Goal: Task Accomplishment & Management: Use online tool/utility

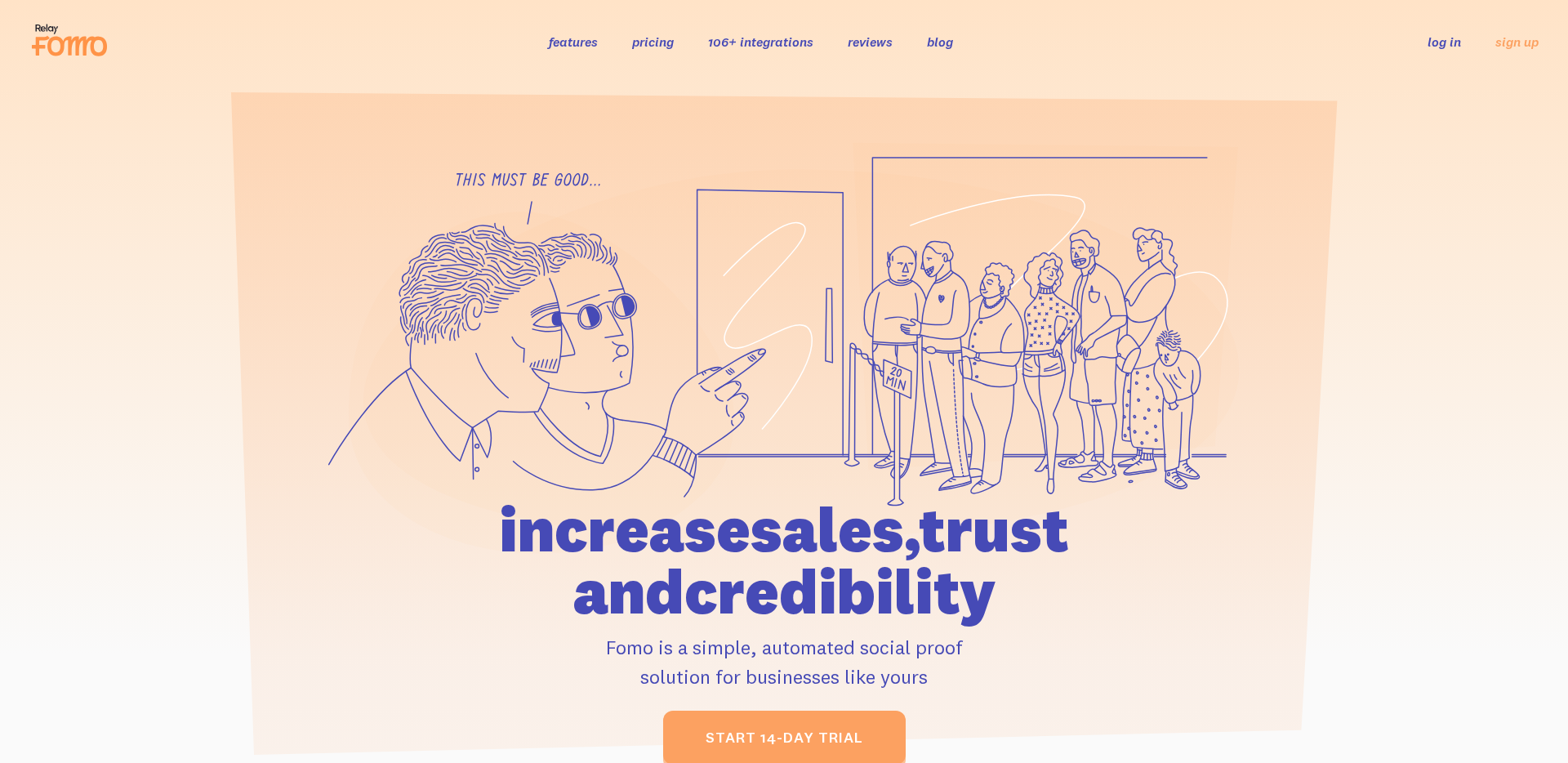
click at [1452, 48] on link "log in" at bounding box center [1444, 42] width 34 height 16
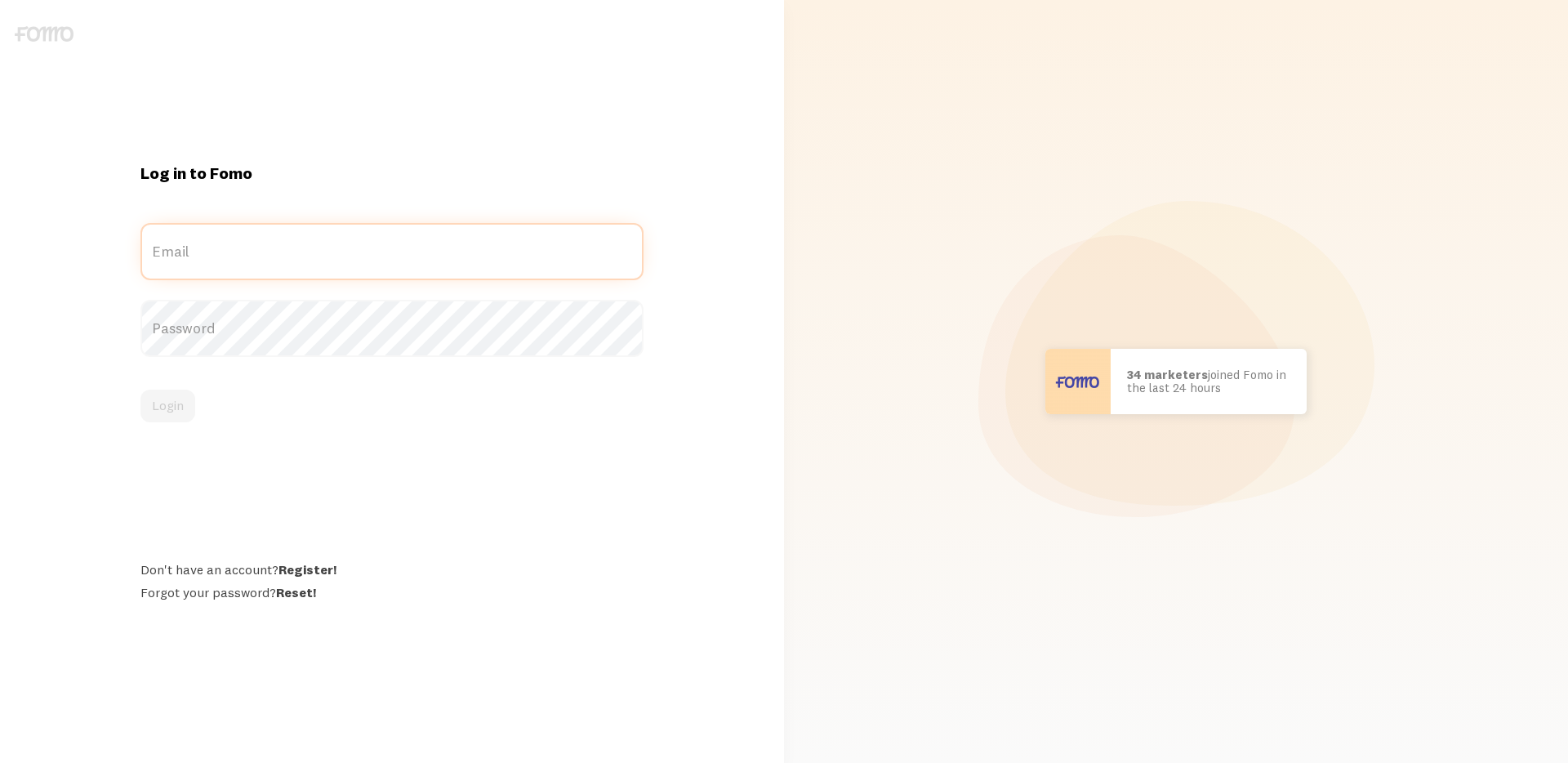
type input "[EMAIL_ADDRESS][DOMAIN_NAME]"
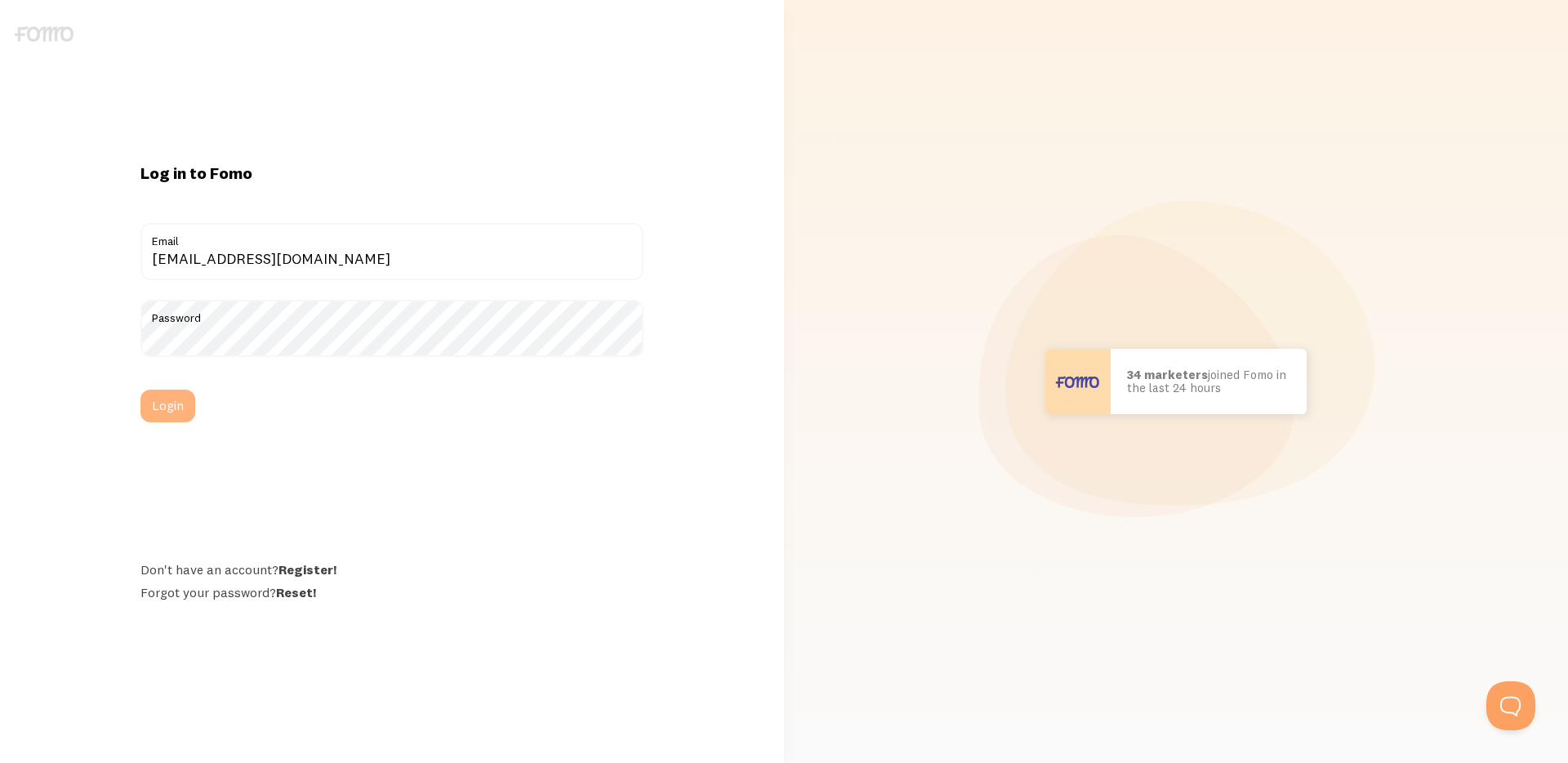
click at [160, 411] on button "Login" at bounding box center [167, 406] width 55 height 33
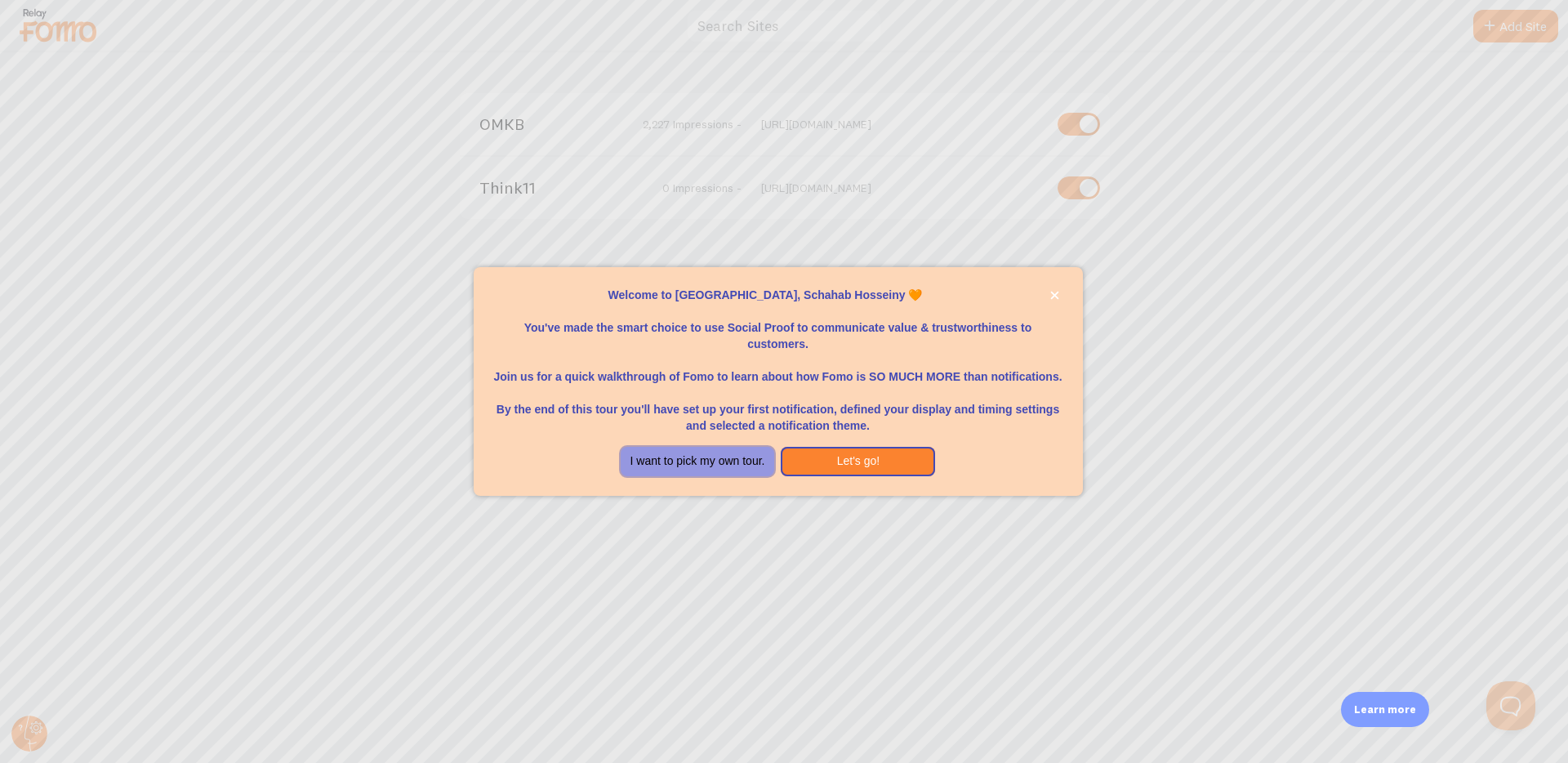
click at [729, 462] on button "I want to pick my own tour." at bounding box center [698, 461] width 155 height 29
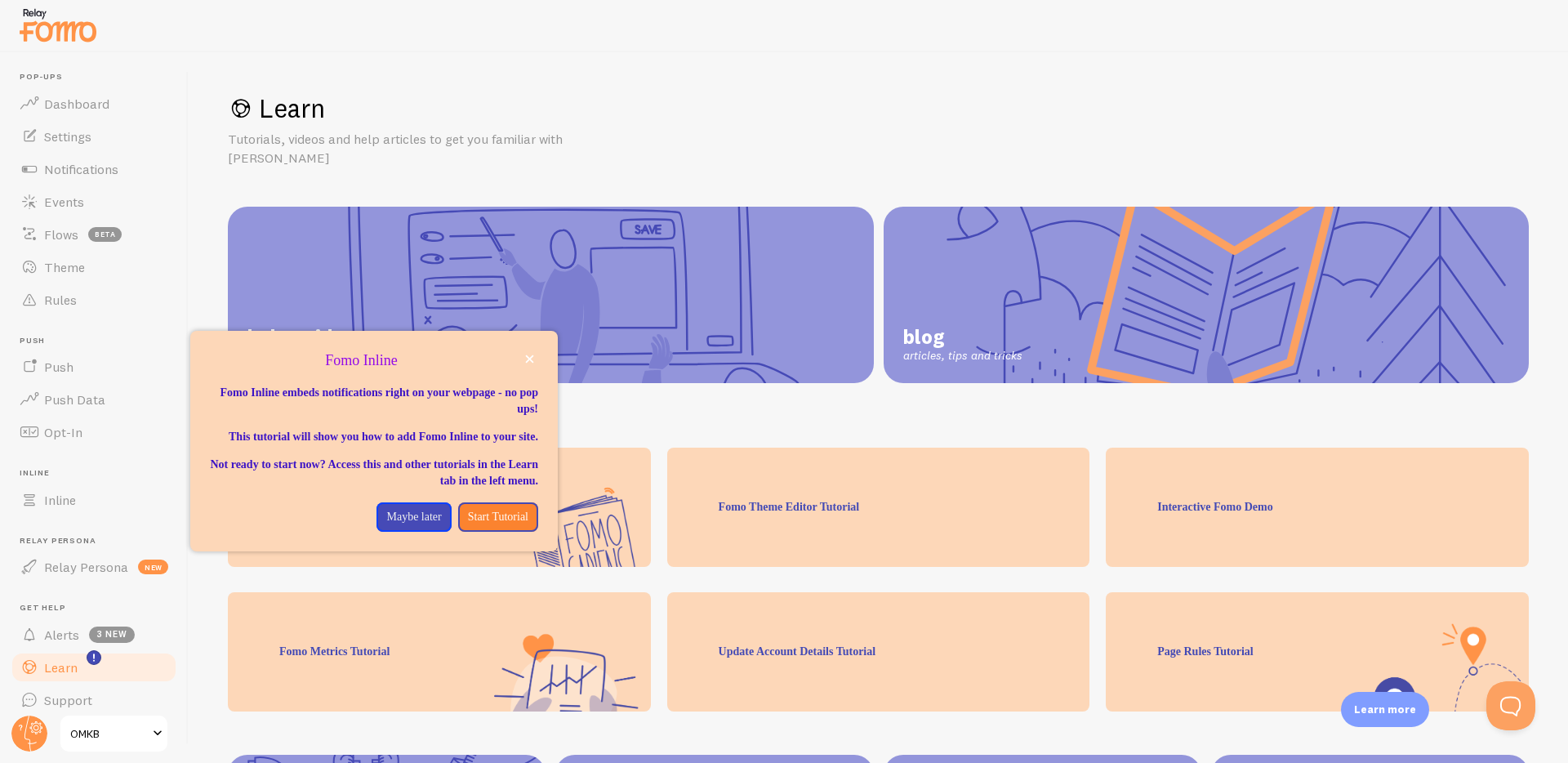
scroll to position [12, 0]
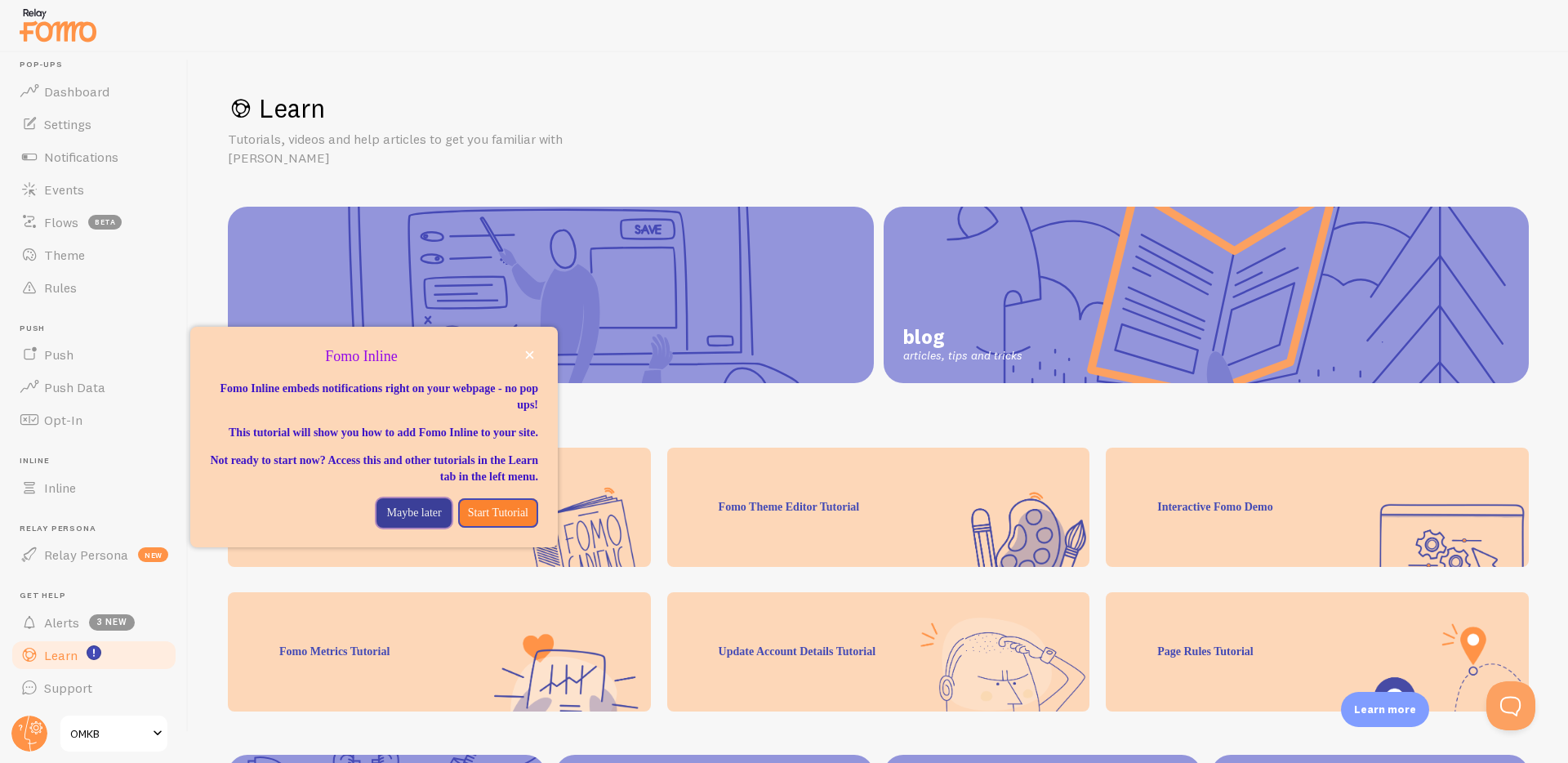
click at [386, 522] on p "Maybe later" at bounding box center [413, 513] width 55 height 16
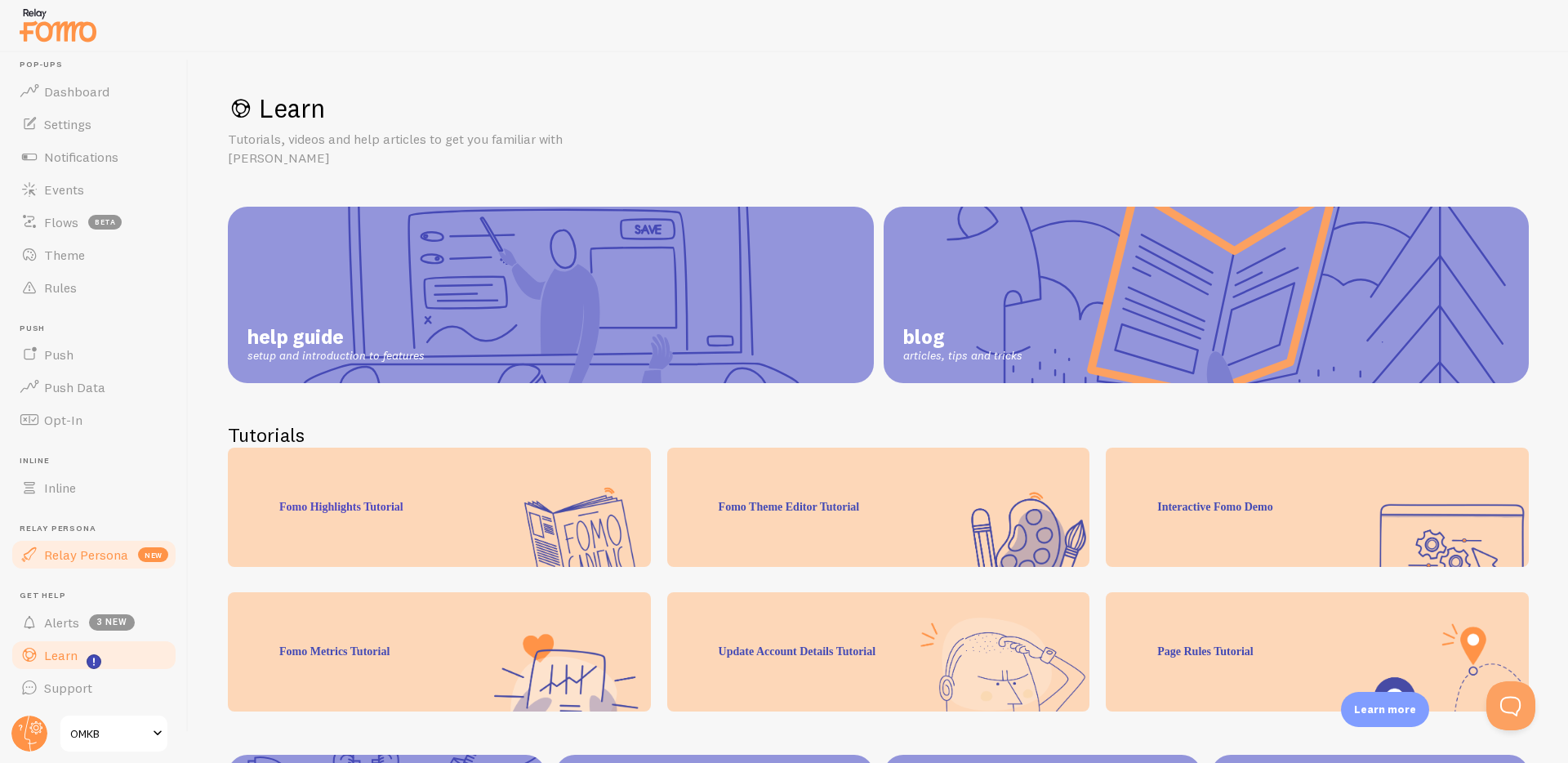
scroll to position [0, 0]
click at [83, 563] on span "Relay Persona" at bounding box center [86, 562] width 84 height 16
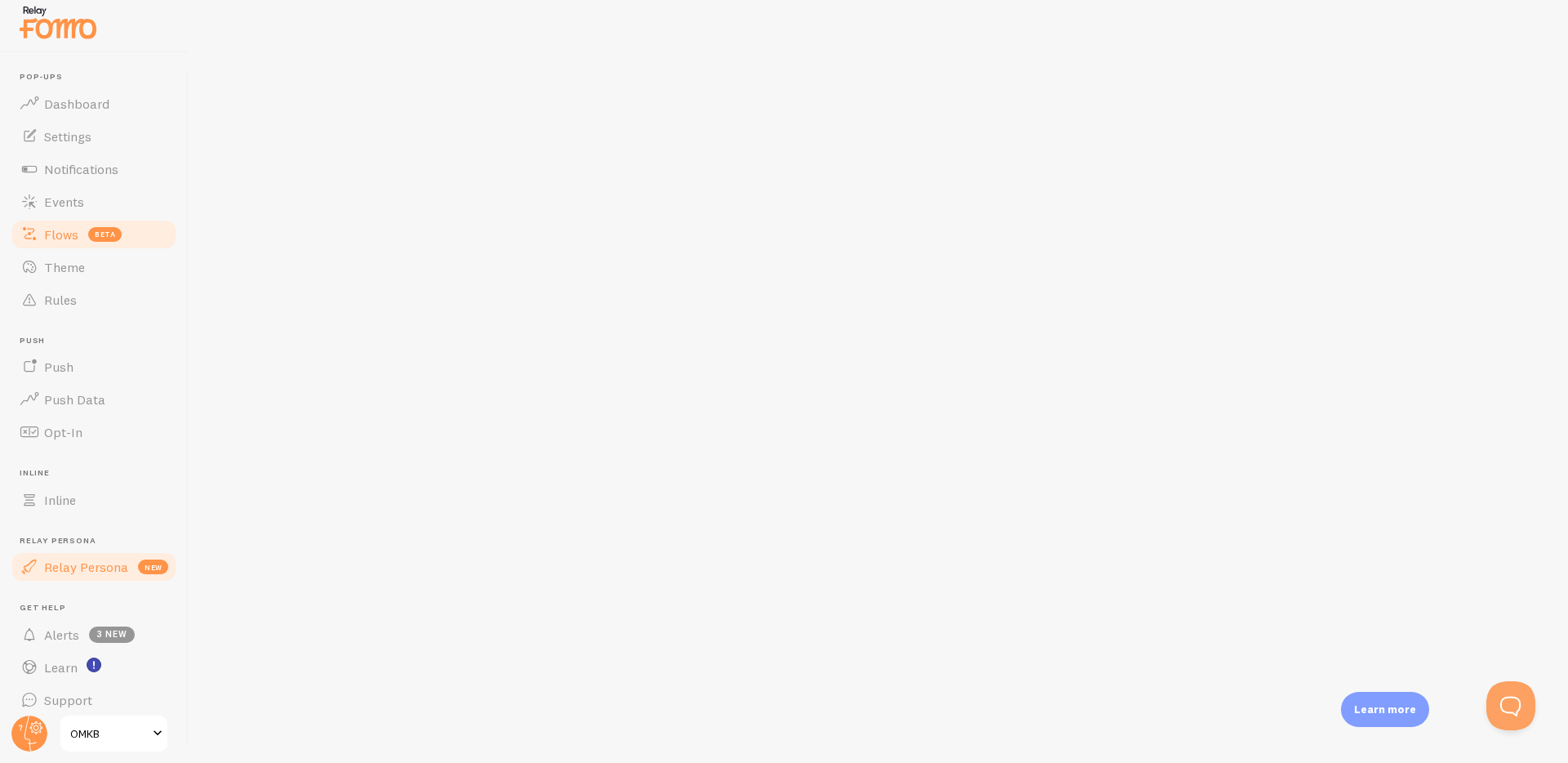
click at [48, 234] on span "Flows" at bounding box center [61, 234] width 34 height 16
